Goal: Navigation & Orientation: Find specific page/section

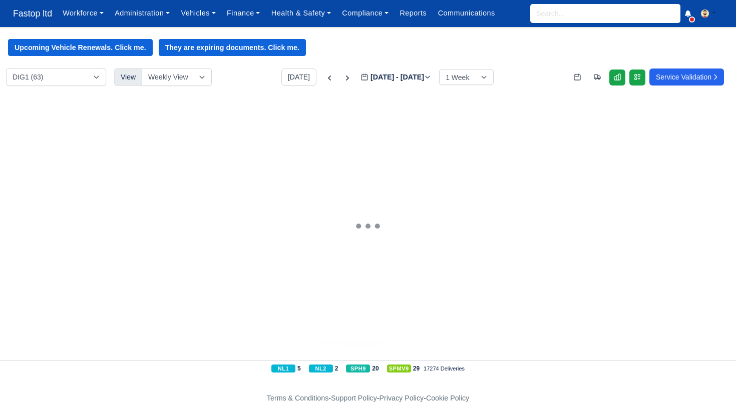
drag, startPoint x: 615, startPoint y: 79, endPoint x: 619, endPoint y: 96, distance: 17.1
click at [615, 79] on icon at bounding box center [617, 77] width 6 height 6
click at [35, 16] on span "Fastop ltd" at bounding box center [32, 14] width 49 height 20
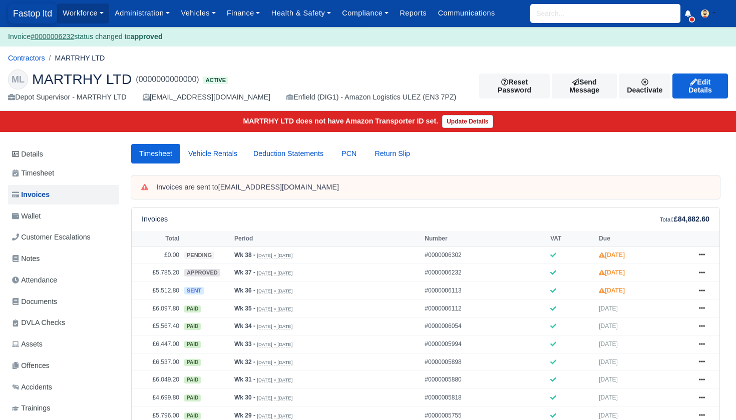
click at [40, 16] on span "Fastop ltd" at bounding box center [32, 14] width 49 height 20
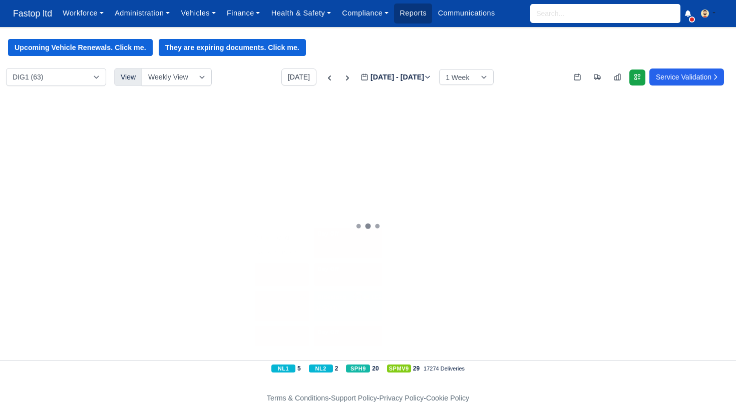
click at [432, 16] on link "Reports" at bounding box center [413, 14] width 38 height 20
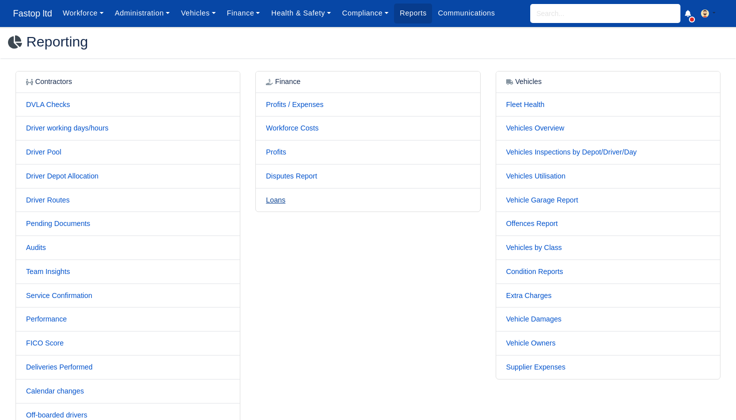
click at [276, 200] on link "Loans" at bounding box center [276, 200] width 20 height 8
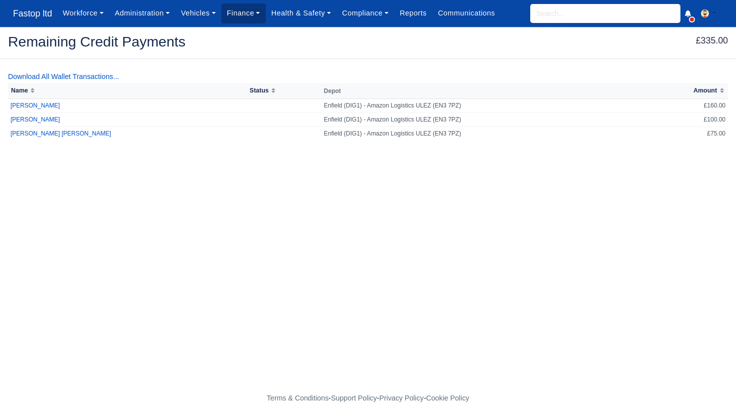
click at [233, 14] on link "Finance" at bounding box center [243, 14] width 45 height 20
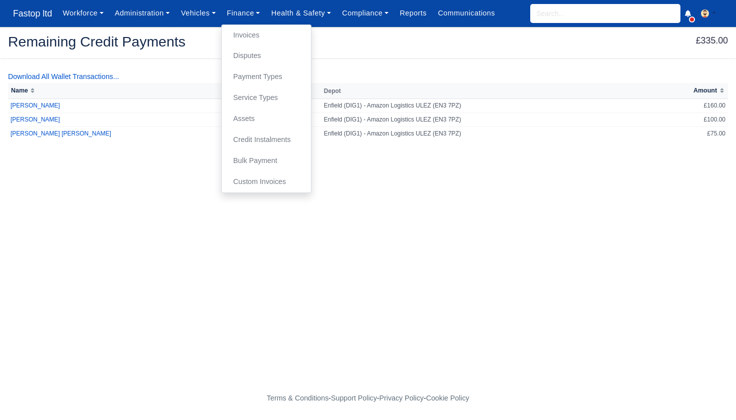
click at [252, 38] on link "Invoices" at bounding box center [266, 35] width 81 height 21
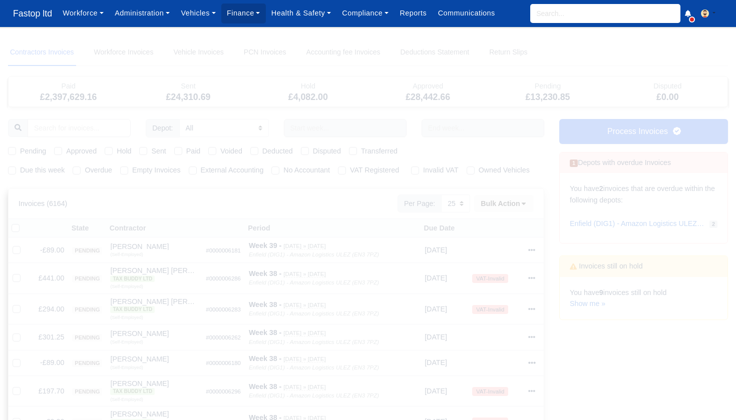
select select "25"
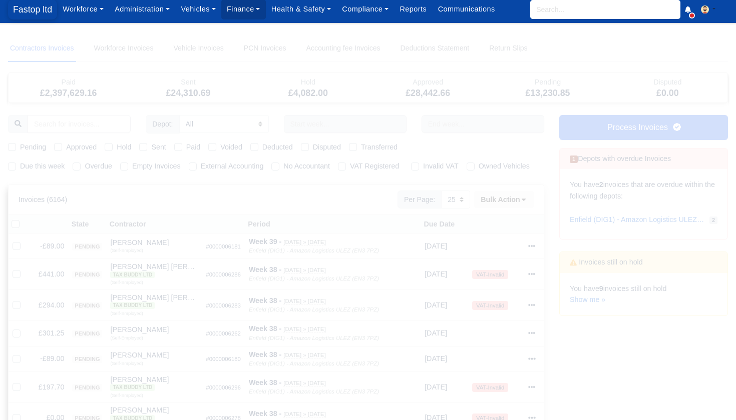
scroll to position [4, 0]
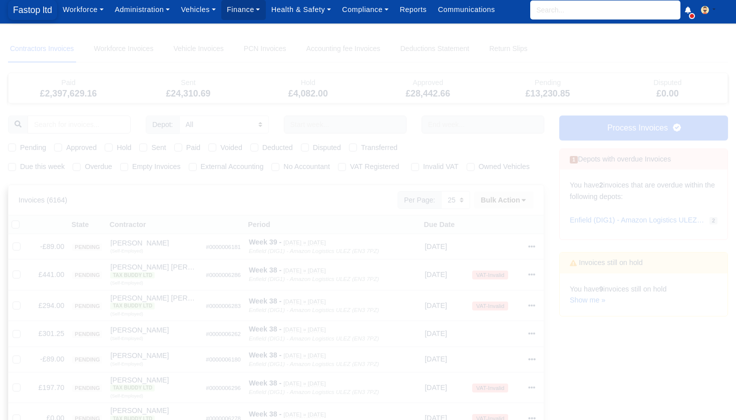
click at [34, 17] on span "Fastop ltd" at bounding box center [32, 10] width 49 height 20
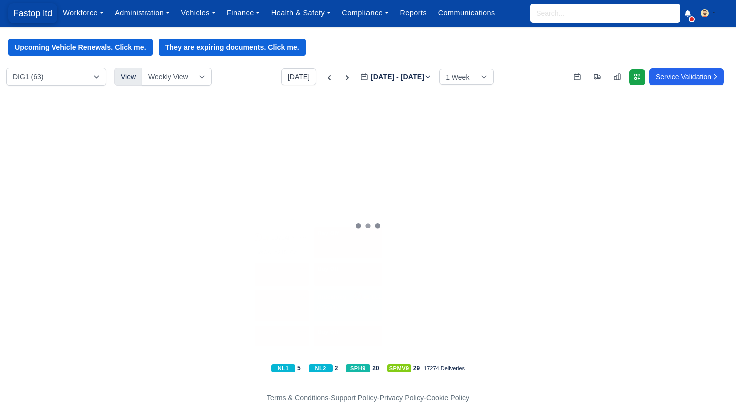
click at [32, 8] on span "Fastop ltd" at bounding box center [32, 14] width 49 height 20
